Goal: Task Accomplishment & Management: Manage account settings

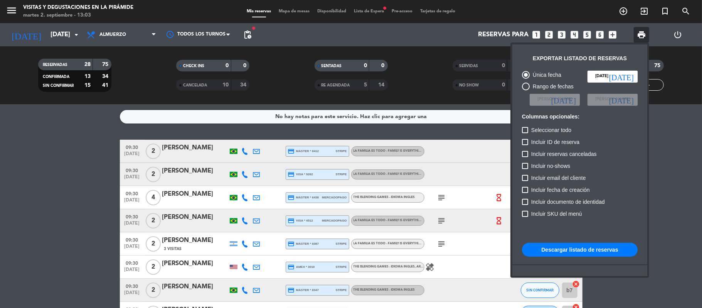
scroll to position [571, 0]
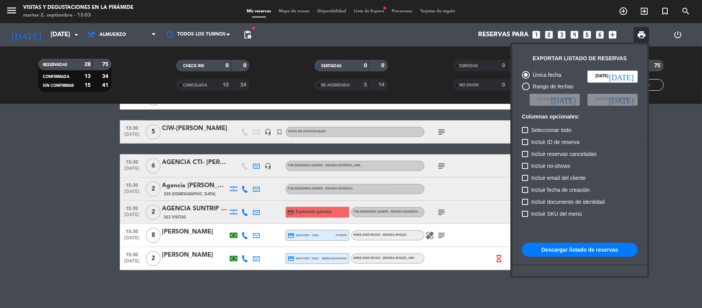
click at [681, 54] on div at bounding box center [351, 154] width 702 height 308
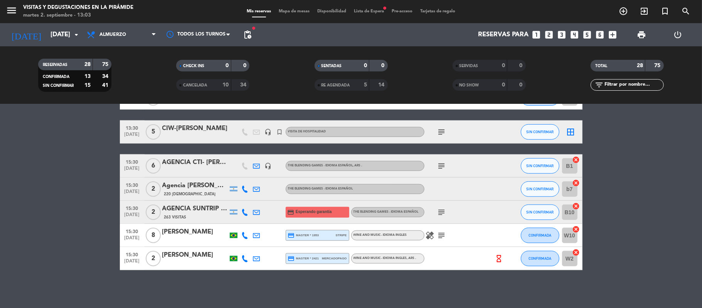
click at [649, 82] on input "text" at bounding box center [634, 85] width 60 height 8
type input "r"
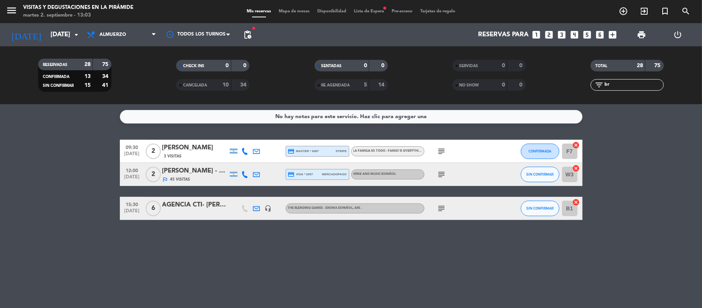
scroll to position [0, 0]
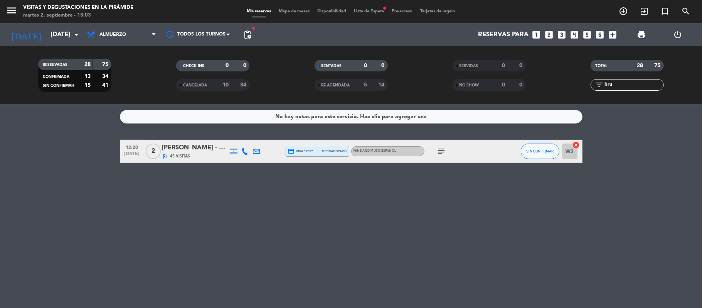
type input "bru"
click at [182, 142] on div "12:00 [DATE] 2 [PERSON_NAME] - melhor [PERSON_NAME] outlined_flag 45 Visitas cr…" at bounding box center [351, 151] width 463 height 23
click at [182, 149] on div "[PERSON_NAME] - melhor [PERSON_NAME]" at bounding box center [195, 148] width 66 height 10
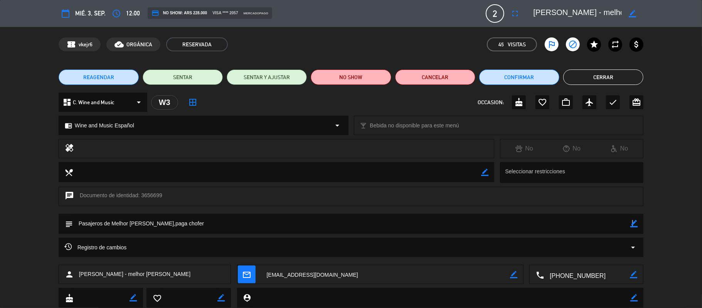
click at [632, 221] on icon "border_color" at bounding box center [633, 223] width 7 height 7
drag, startPoint x: 167, startPoint y: 224, endPoint x: 210, endPoint y: 221, distance: 42.9
click at [210, 221] on textarea at bounding box center [352, 224] width 558 height 20
type textarea "Pasajeros de Melhor [PERSON_NAME],paga pax"
drag, startPoint x: 638, startPoint y: 223, endPoint x: 628, endPoint y: 224, distance: 9.3
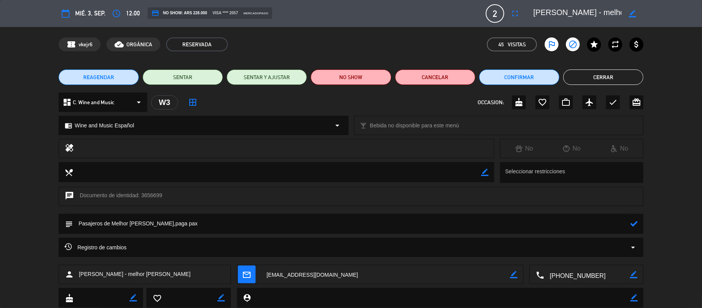
click at [637, 222] on div "subject" at bounding box center [351, 224] width 585 height 20
click at [628, 224] on textarea at bounding box center [352, 224] width 558 height 20
click at [633, 225] on icon at bounding box center [633, 223] width 7 height 7
click at [587, 79] on button "Cerrar" at bounding box center [603, 76] width 80 height 15
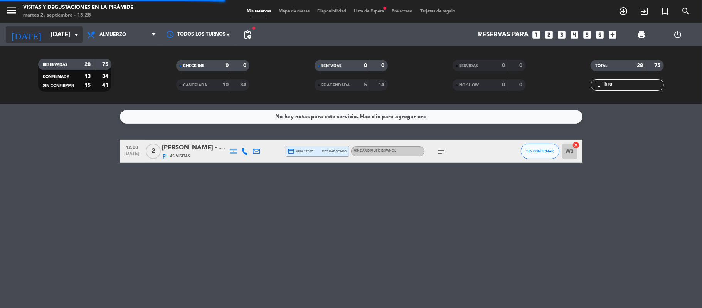
click at [52, 39] on input "[DATE]" at bounding box center [88, 34] width 83 height 15
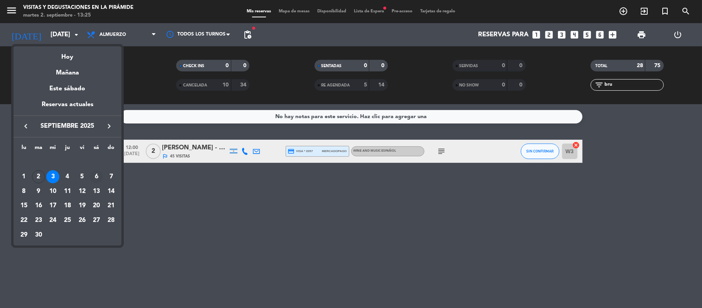
click at [99, 177] on div "6" at bounding box center [96, 176] width 13 height 13
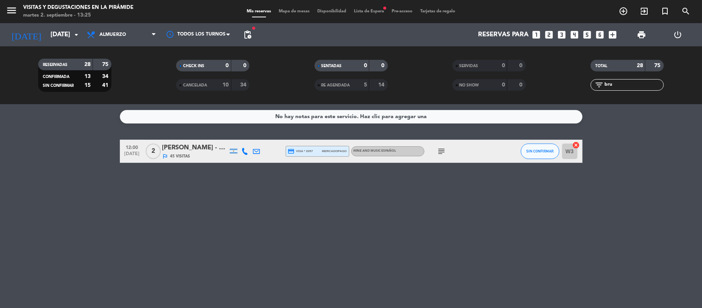
type input "[DATE]"
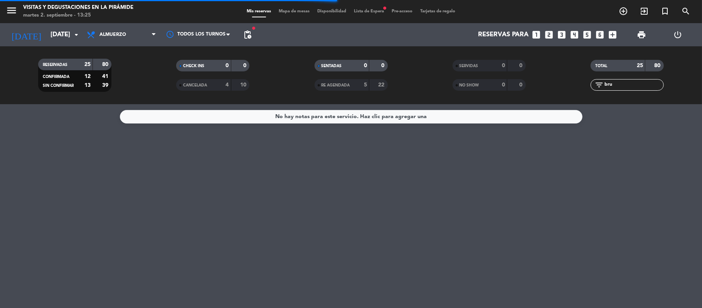
drag, startPoint x: 617, startPoint y: 81, endPoint x: 588, endPoint y: 77, distance: 29.1
click at [592, 77] on div "TOTAL 25 80 filter_list bru" at bounding box center [627, 75] width 138 height 42
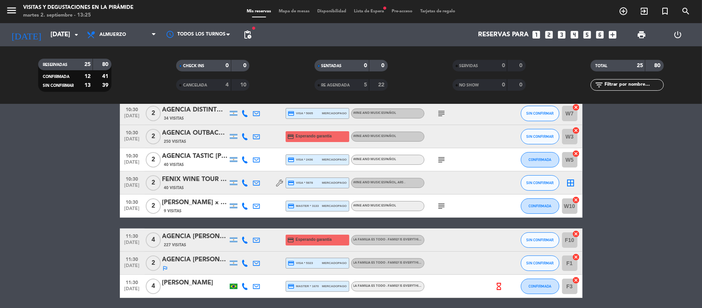
scroll to position [103, 0]
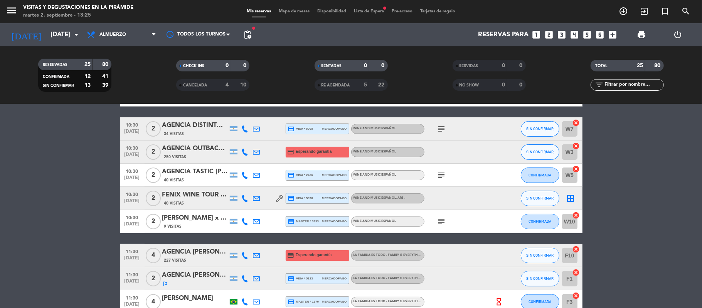
click at [548, 36] on icon "looks_two" at bounding box center [549, 35] width 10 height 10
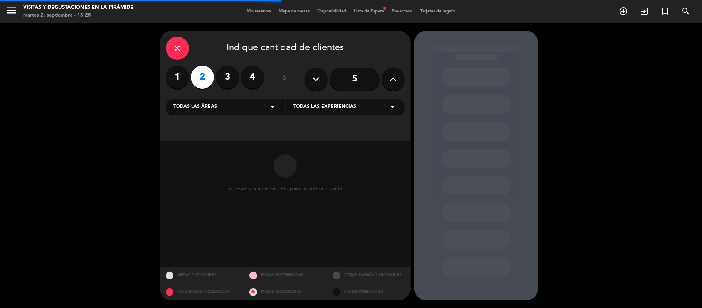
click at [207, 111] on div "Todas las áreas arrow_drop_down" at bounding box center [225, 106] width 119 height 15
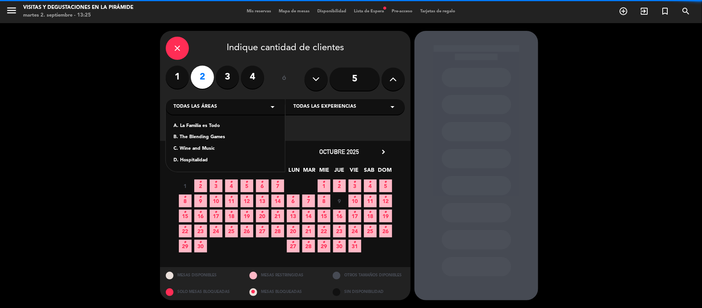
click at [207, 150] on div "C. Wine and Music" at bounding box center [226, 149] width 104 height 8
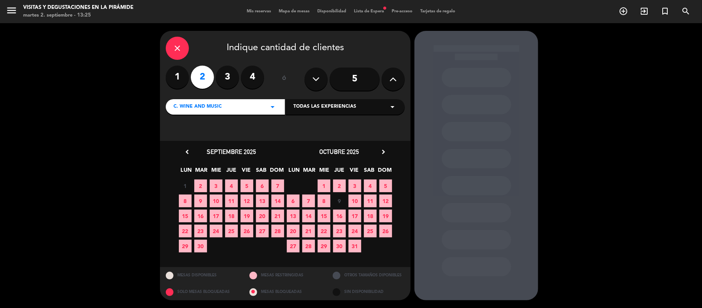
click at [268, 187] on span "6" at bounding box center [262, 185] width 13 height 13
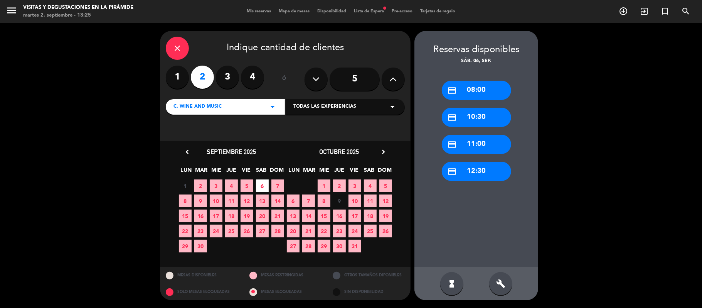
click at [471, 115] on div "credit_card 10:30" at bounding box center [476, 117] width 69 height 19
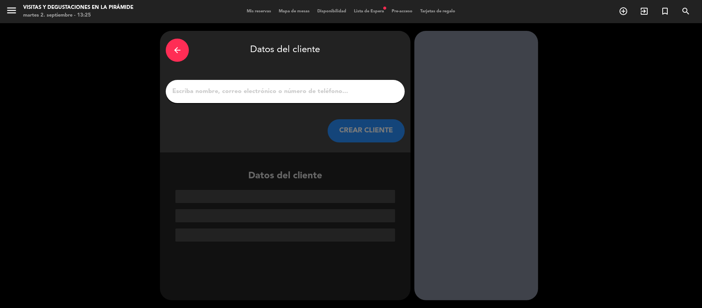
click at [307, 93] on input "1" at bounding box center [285, 91] width 227 height 11
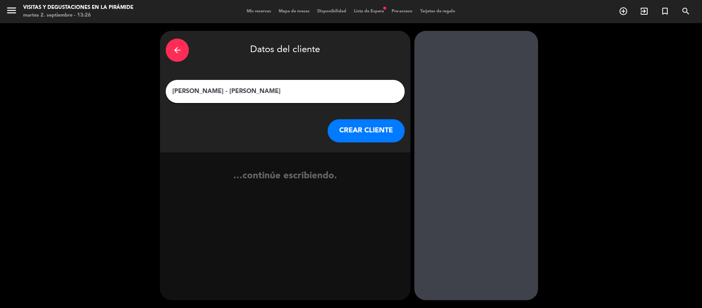
type input "[PERSON_NAME] - [PERSON_NAME]"
click at [352, 132] on button "CREAR CLIENTE" at bounding box center [366, 130] width 77 height 23
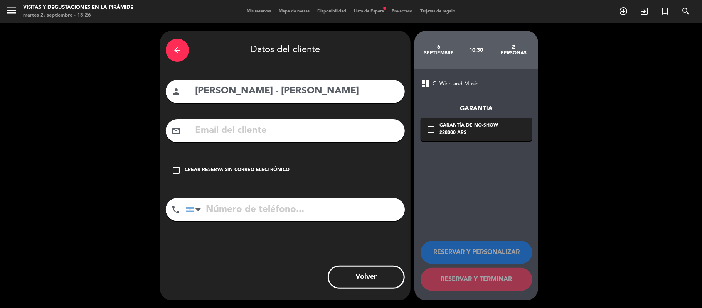
click at [236, 167] on div "Crear reserva sin correo electrónico" at bounding box center [237, 170] width 105 height 8
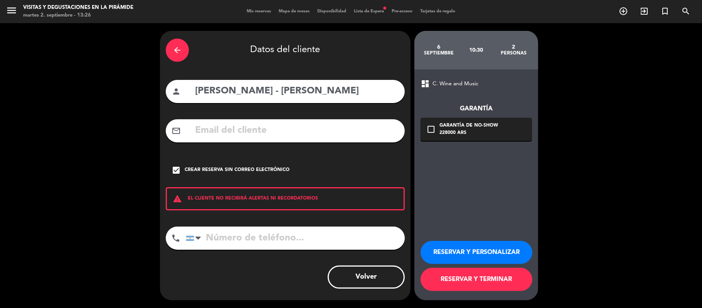
click at [507, 251] on button "RESERVAR Y PERSONALIZAR" at bounding box center [477, 252] width 112 height 23
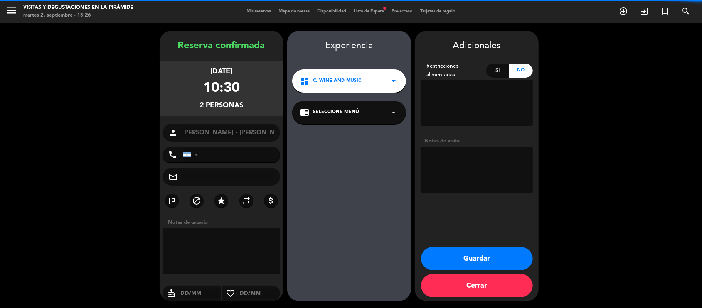
click at [316, 113] on span "Seleccione Menú" at bounding box center [336, 112] width 46 height 8
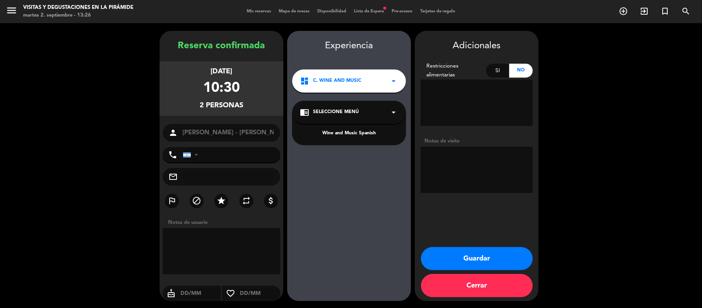
click at [326, 135] on div "Wine and Music Spanish" at bounding box center [349, 134] width 98 height 8
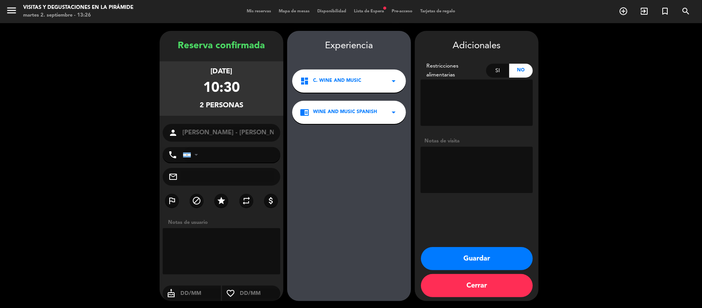
click at [490, 188] on textarea at bounding box center [477, 170] width 112 height 46
type textarea "SIN CARGO Pedido por [PERSON_NAME] ingeniero de vialidad"
click at [483, 271] on div "Guardar Cerrar" at bounding box center [477, 274] width 124 height 54
click at [474, 259] on button "Guardar" at bounding box center [477, 258] width 112 height 23
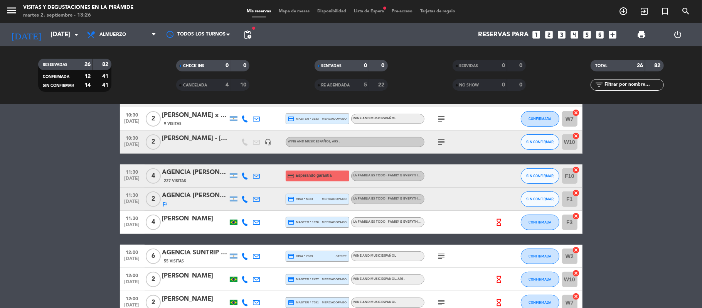
scroll to position [206, 0]
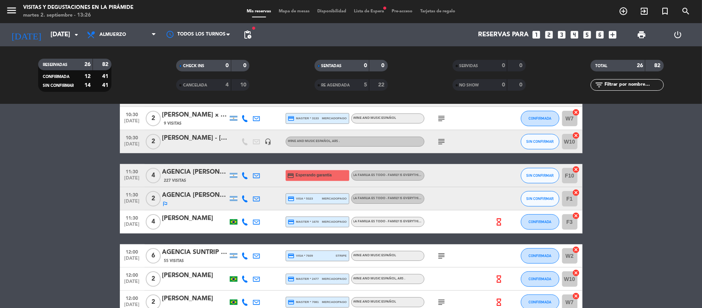
click at [200, 143] on div at bounding box center [195, 146] width 66 height 6
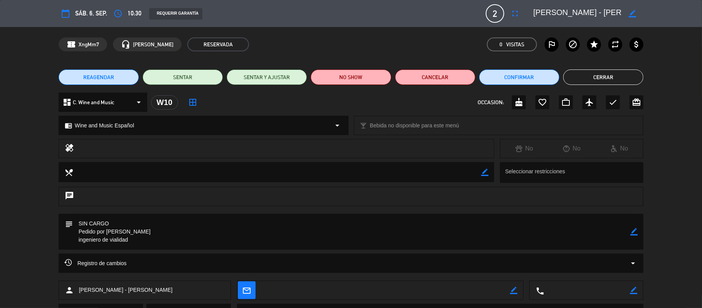
click at [634, 232] on icon "border_color" at bounding box center [633, 231] width 7 height 7
type textarea "SIN CARGO Pedido por [PERSON_NAME] ingeniero de vialidad, luego piden que visit…"
click at [634, 230] on icon at bounding box center [633, 231] width 7 height 7
click at [590, 71] on button "Cerrar" at bounding box center [603, 76] width 80 height 15
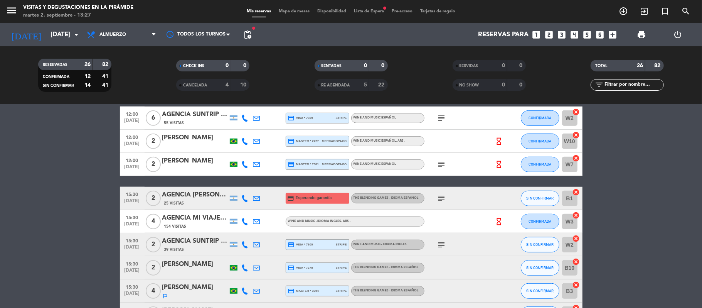
scroll to position [360, 0]
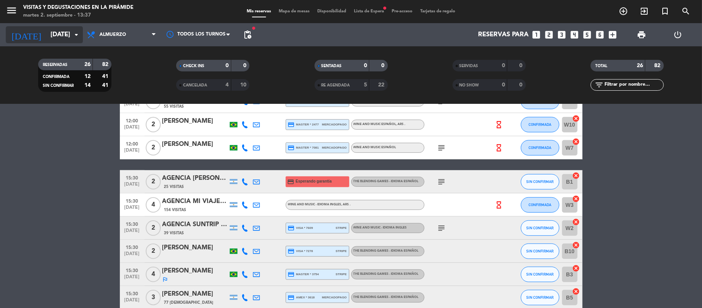
click at [52, 39] on input "[DATE]" at bounding box center [88, 34] width 83 height 15
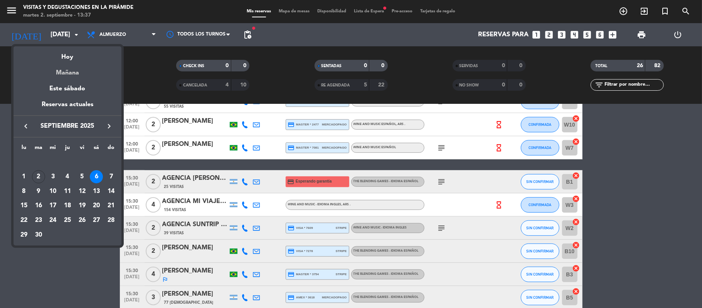
click at [66, 69] on div "Mañana" at bounding box center [67, 70] width 108 height 16
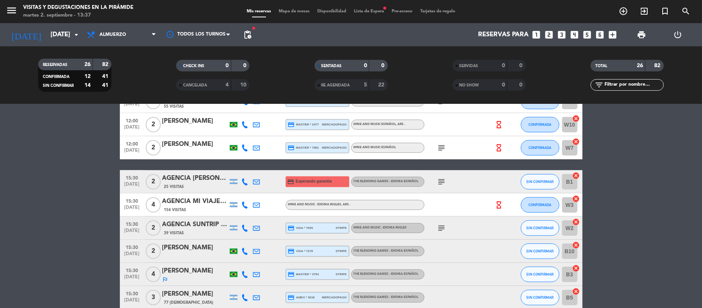
type input "[DATE]"
click at [367, 10] on span "Lista de Espera fiber_manual_record" at bounding box center [369, 11] width 38 height 4
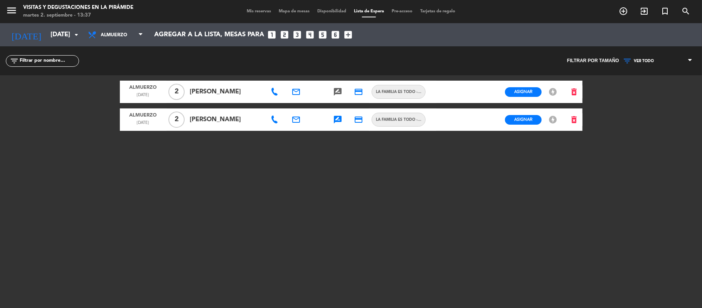
click at [272, 120] on icon at bounding box center [275, 120] width 8 height 8
click at [334, 119] on icon "rate_review" at bounding box center [337, 119] width 9 height 9
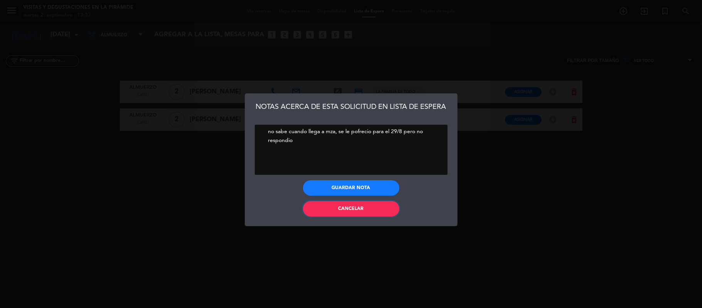
click at [312, 207] on button "Cancelar" at bounding box center [351, 208] width 96 height 15
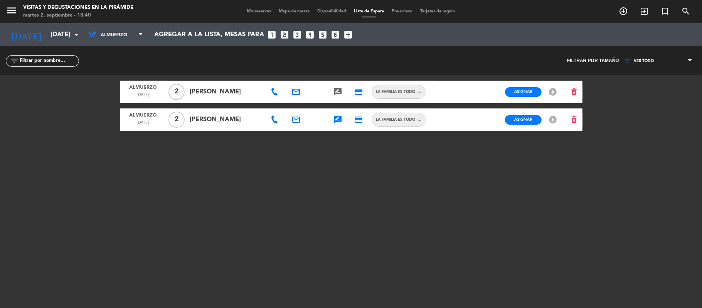
click at [258, 11] on span "Mis reservas" at bounding box center [259, 11] width 32 height 4
